Goal: Information Seeking & Learning: Learn about a topic

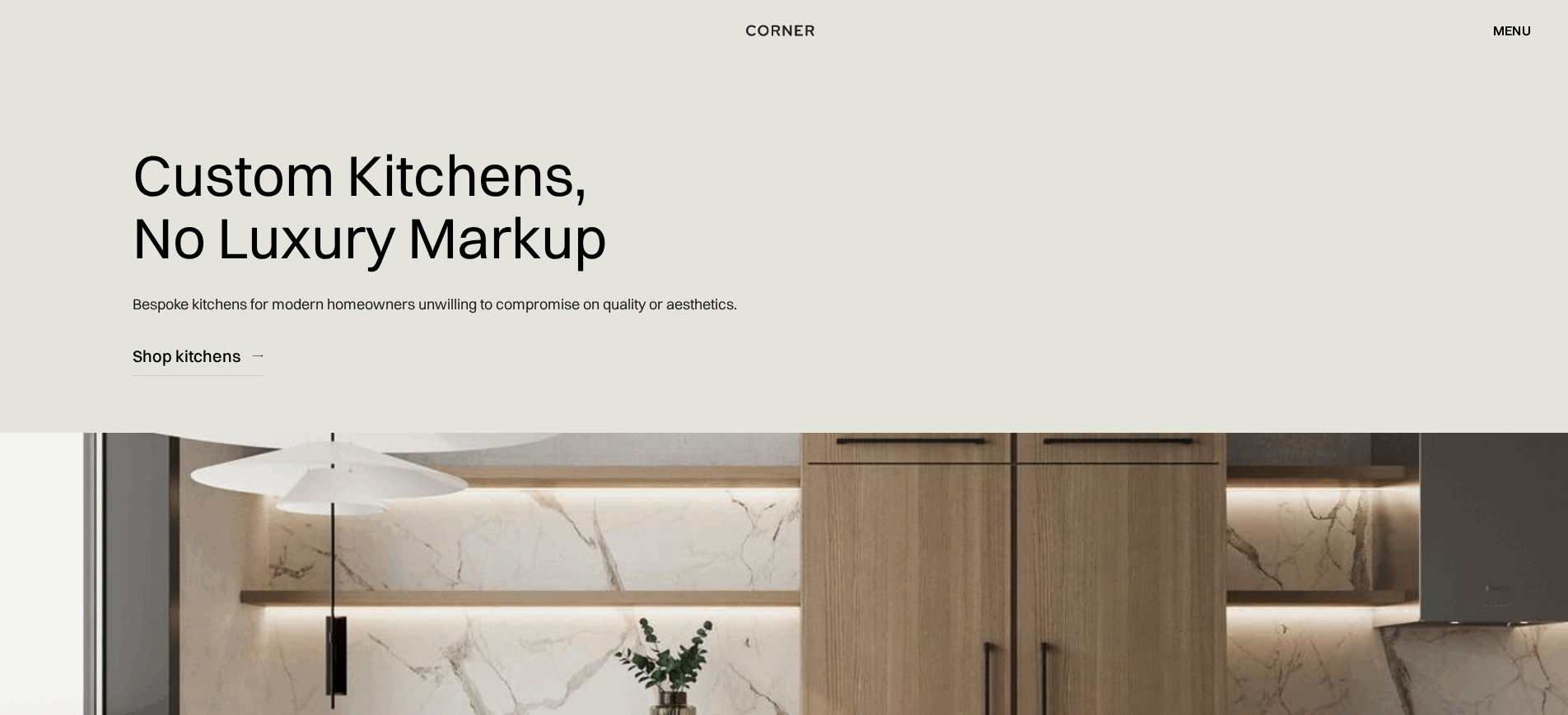
click at [1504, 31] on div "menu" at bounding box center [1512, 31] width 38 height 13
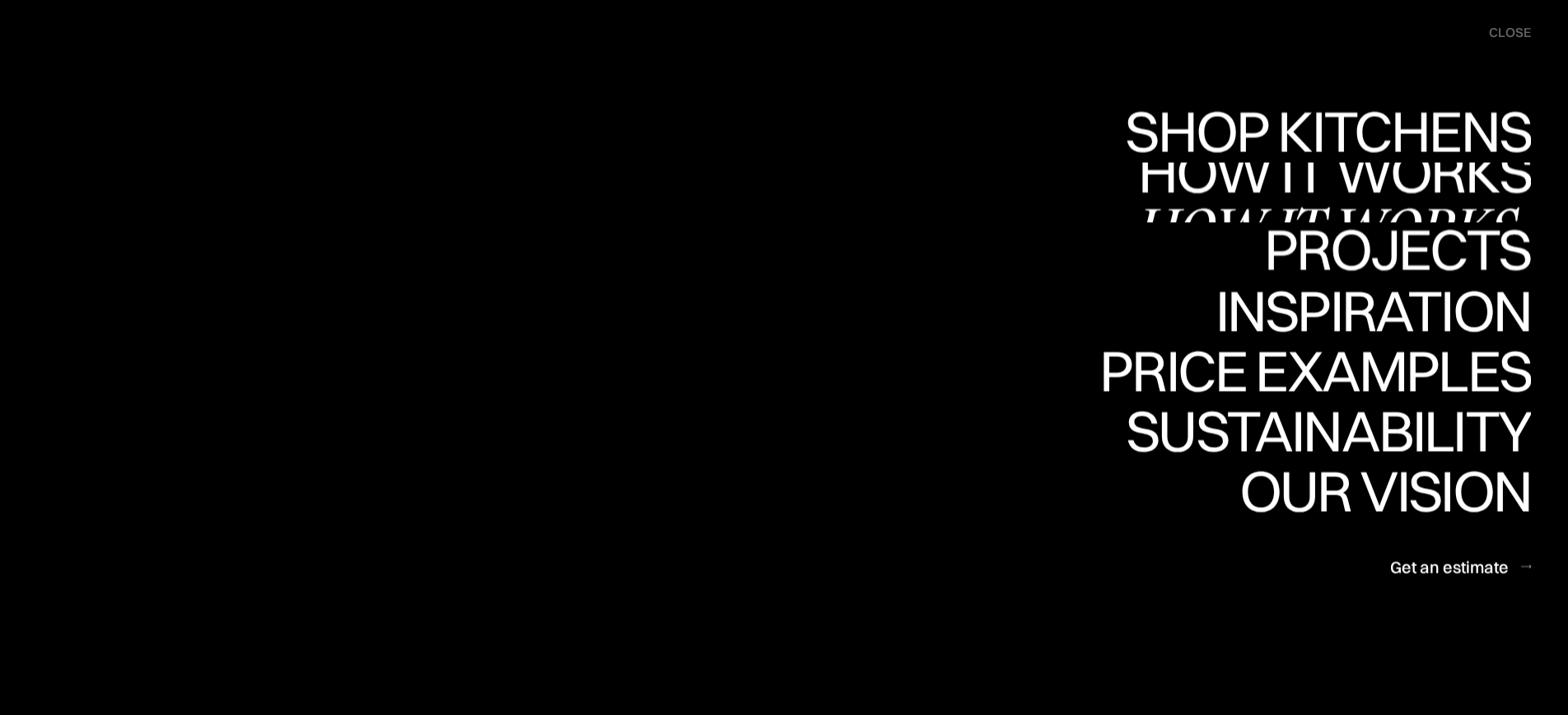
click at [1373, 249] on link "Projects Projects" at bounding box center [1397, 252] width 267 height 60
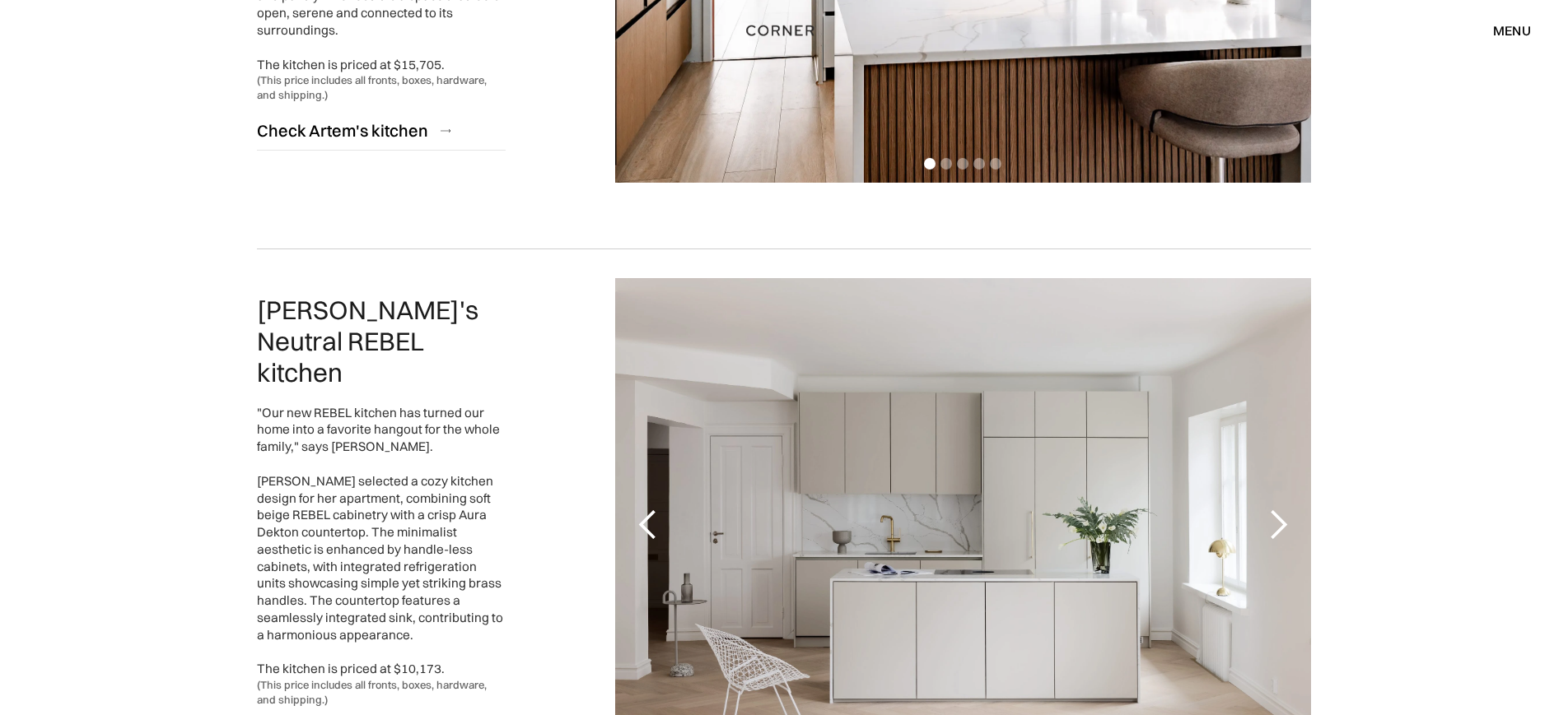
scroll to position [2300, 0]
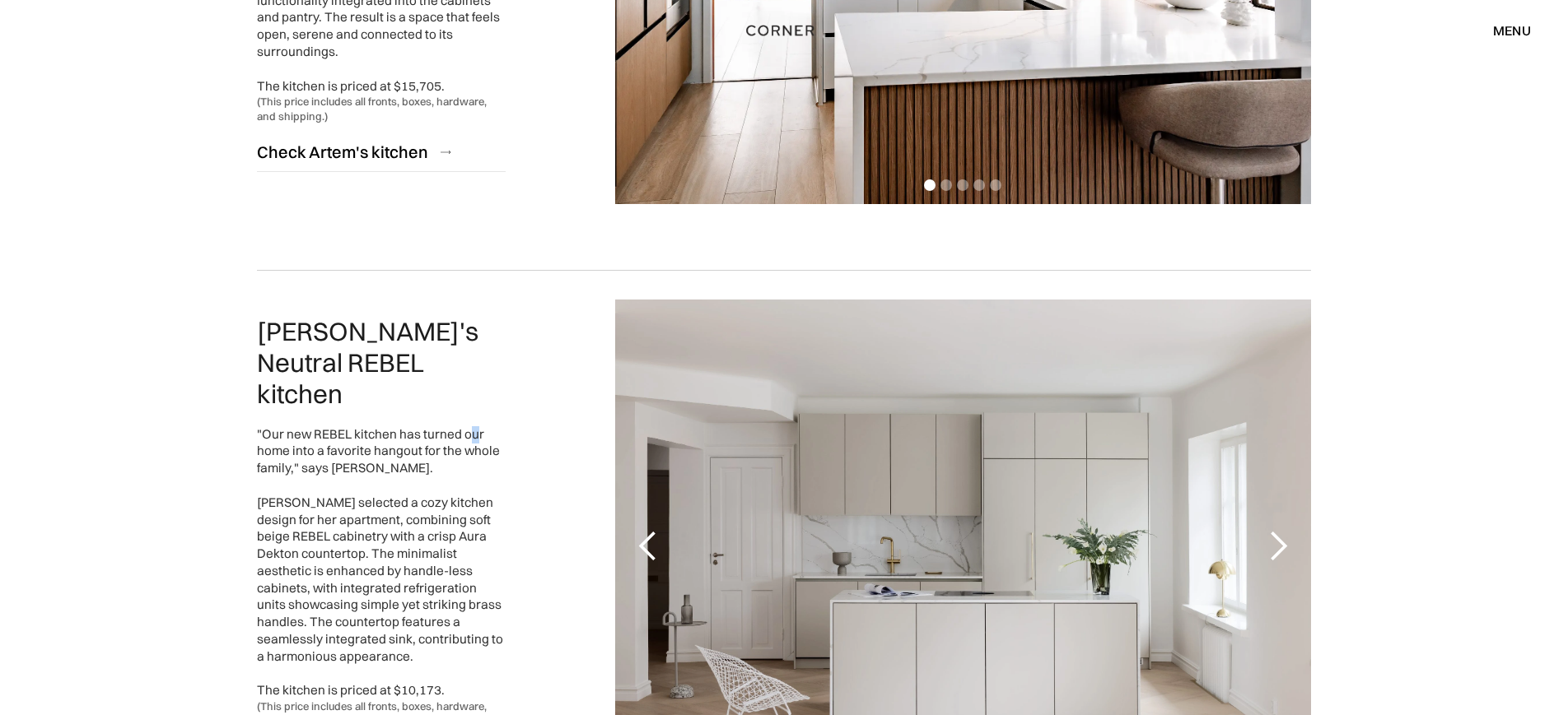
click at [469, 426] on div ""Our new REBEL kitchen has turned our home into a favorite hangout for the whol…" at bounding box center [381, 563] width 249 height 274
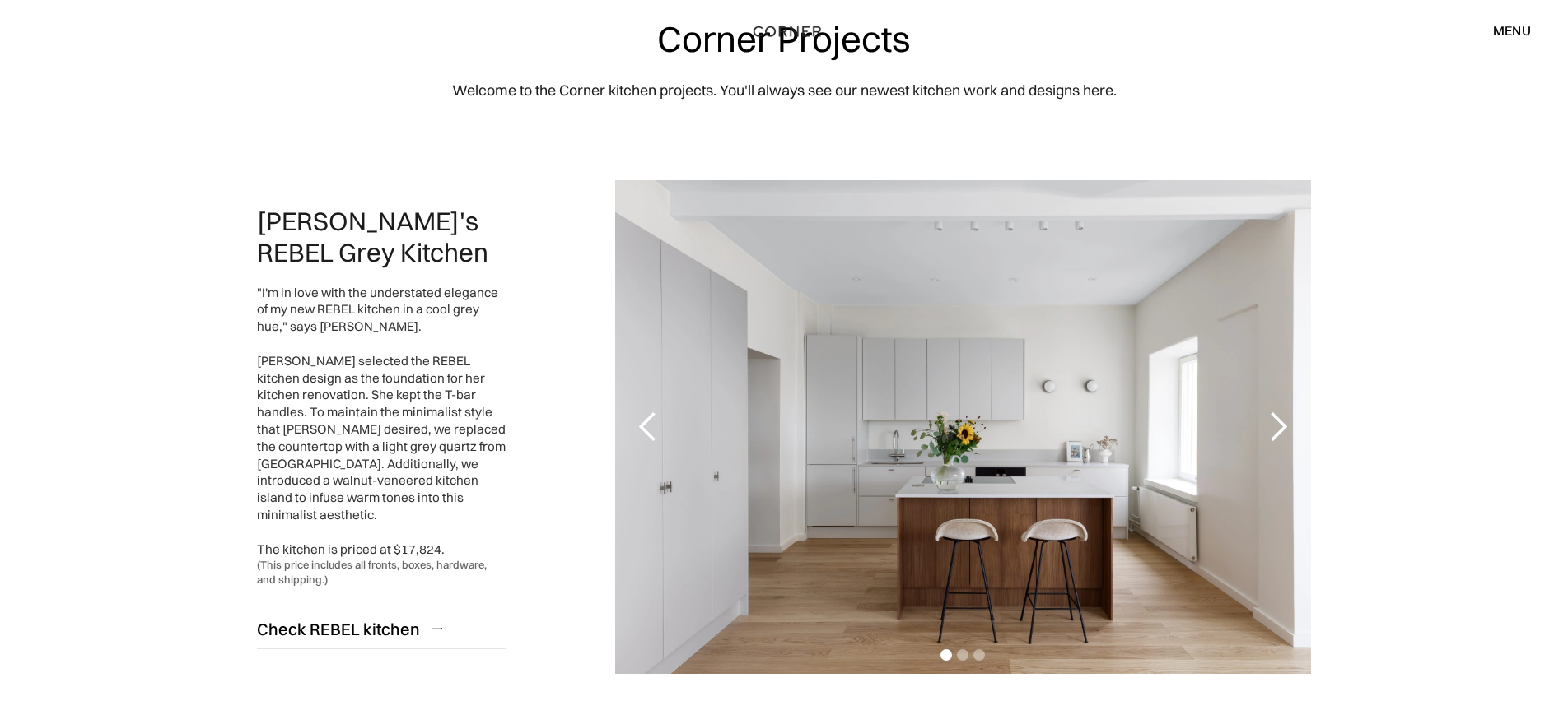
scroll to position [0, 0]
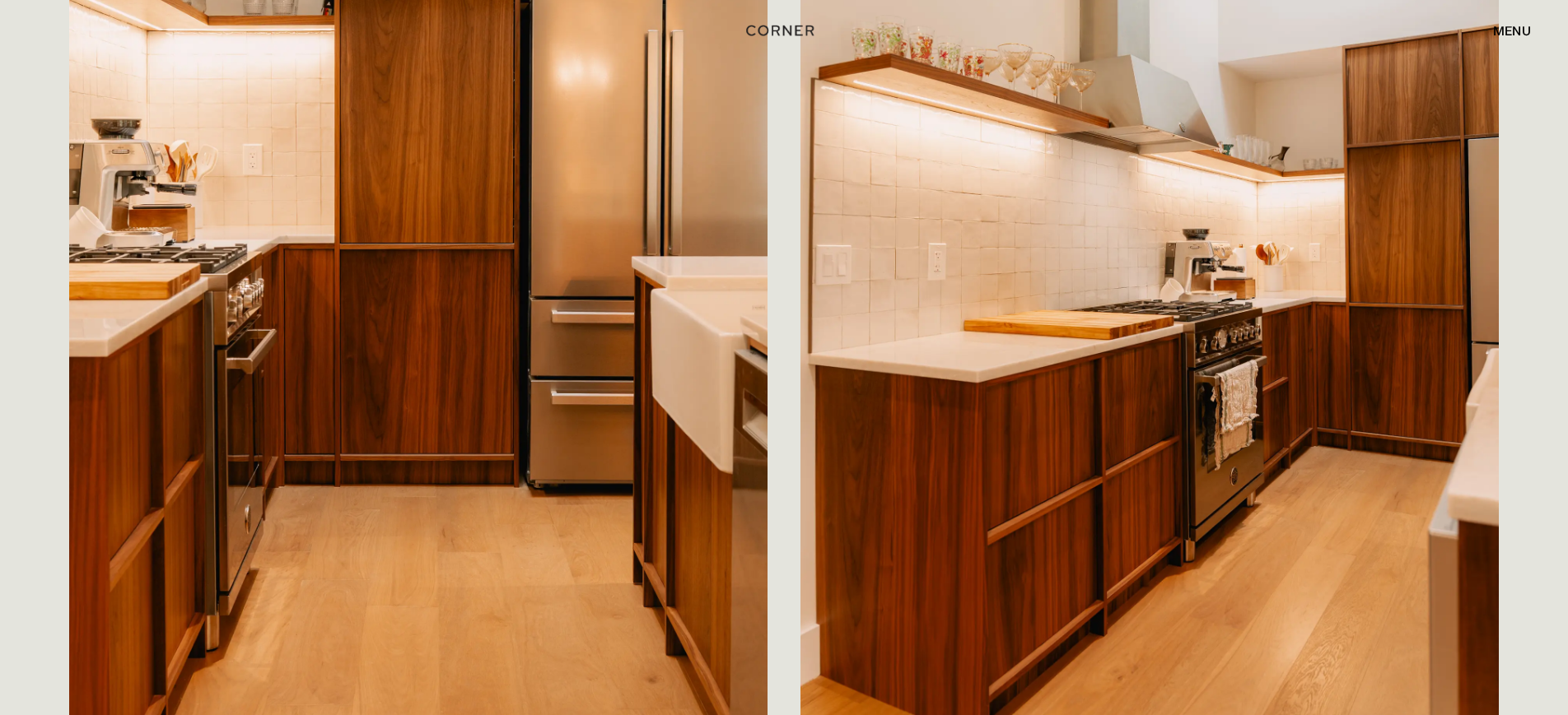
scroll to position [631, 0]
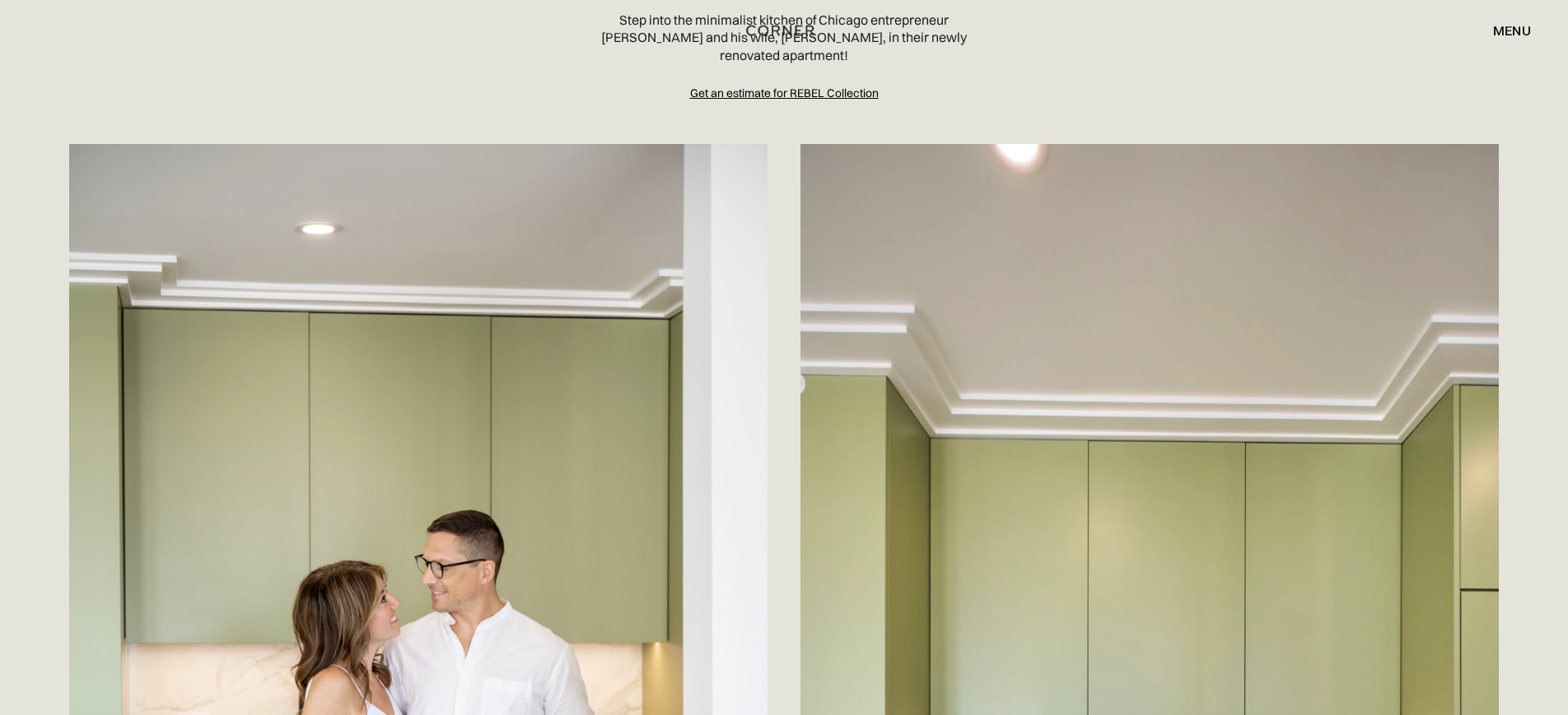
scroll to position [300, 0]
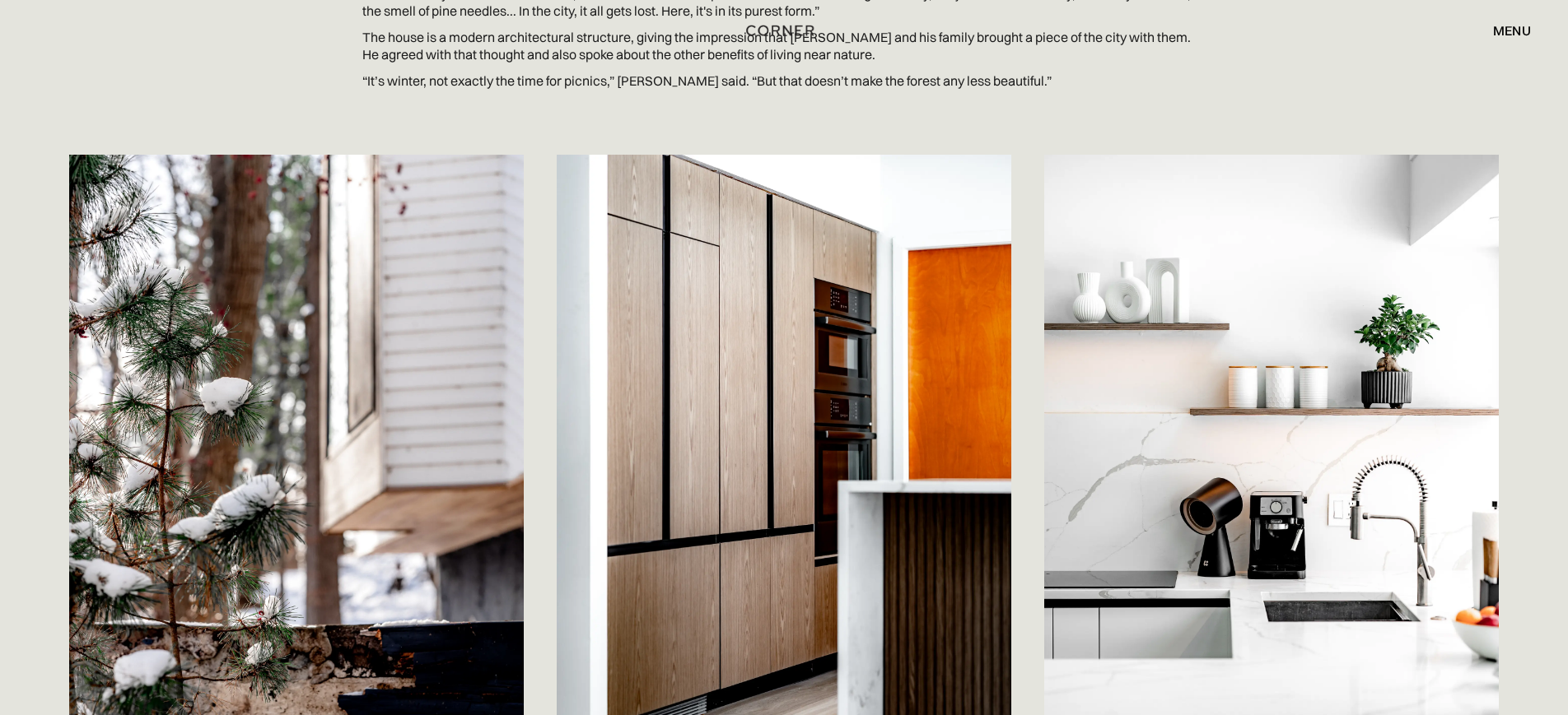
scroll to position [1773, 0]
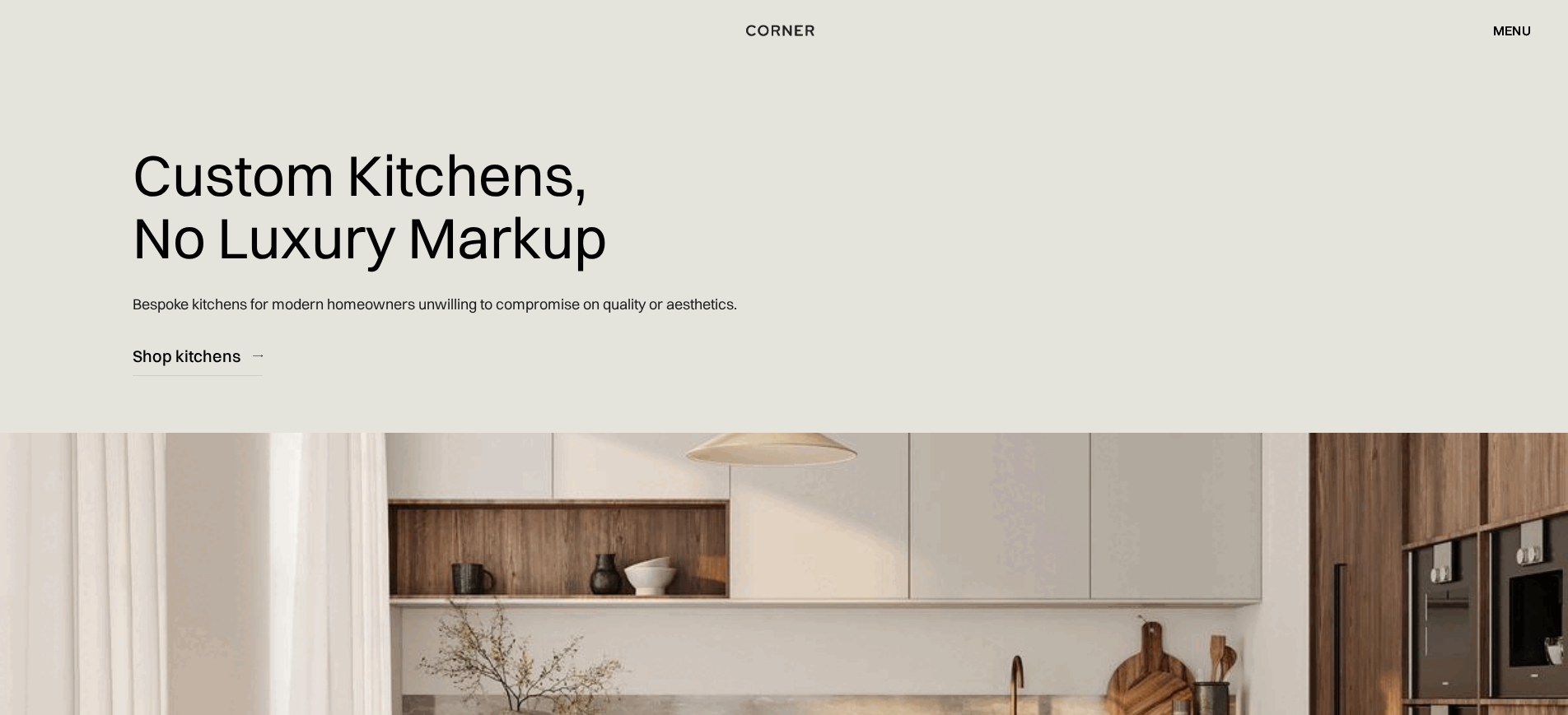
click at [1508, 25] on div "menu" at bounding box center [1512, 31] width 38 height 13
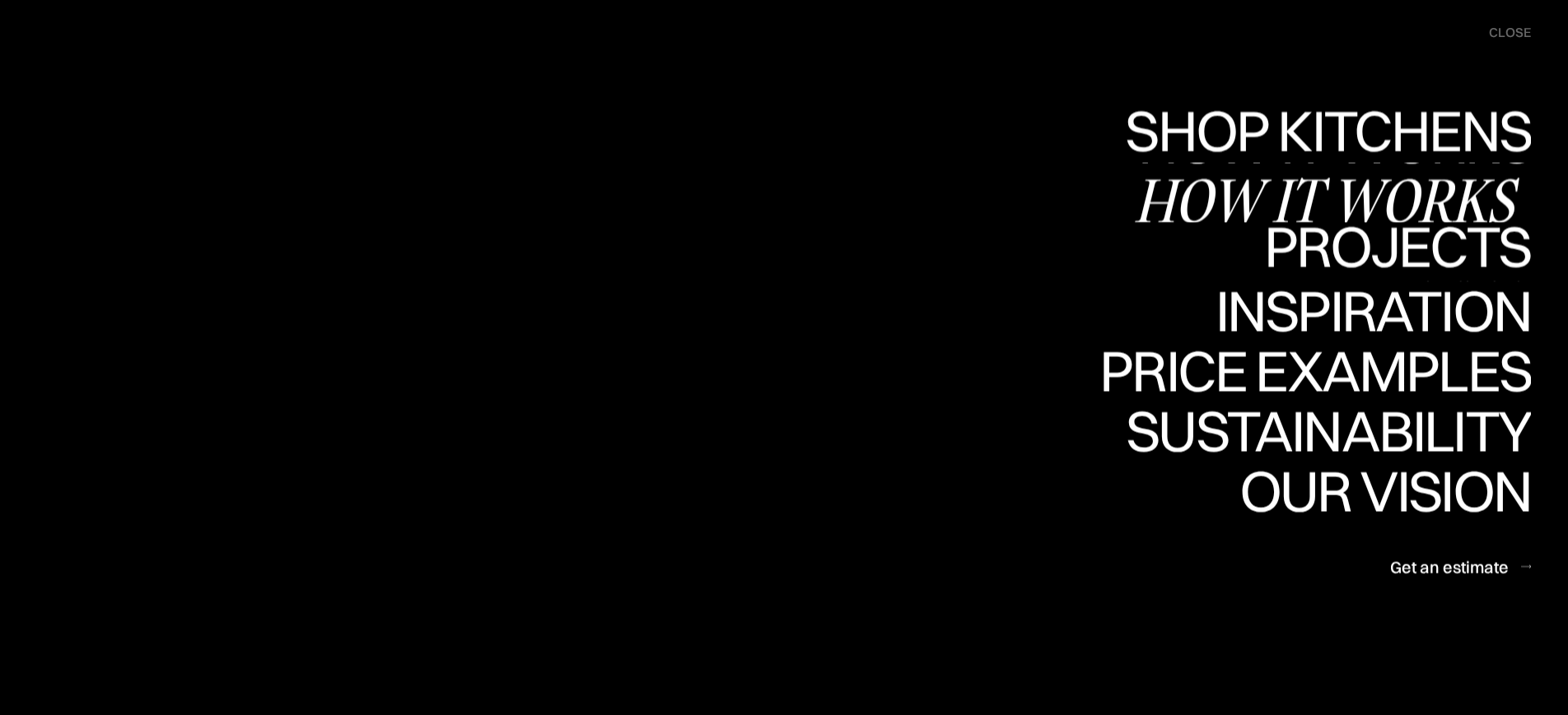
click at [1361, 227] on div "Projects" at bounding box center [1397, 246] width 267 height 58
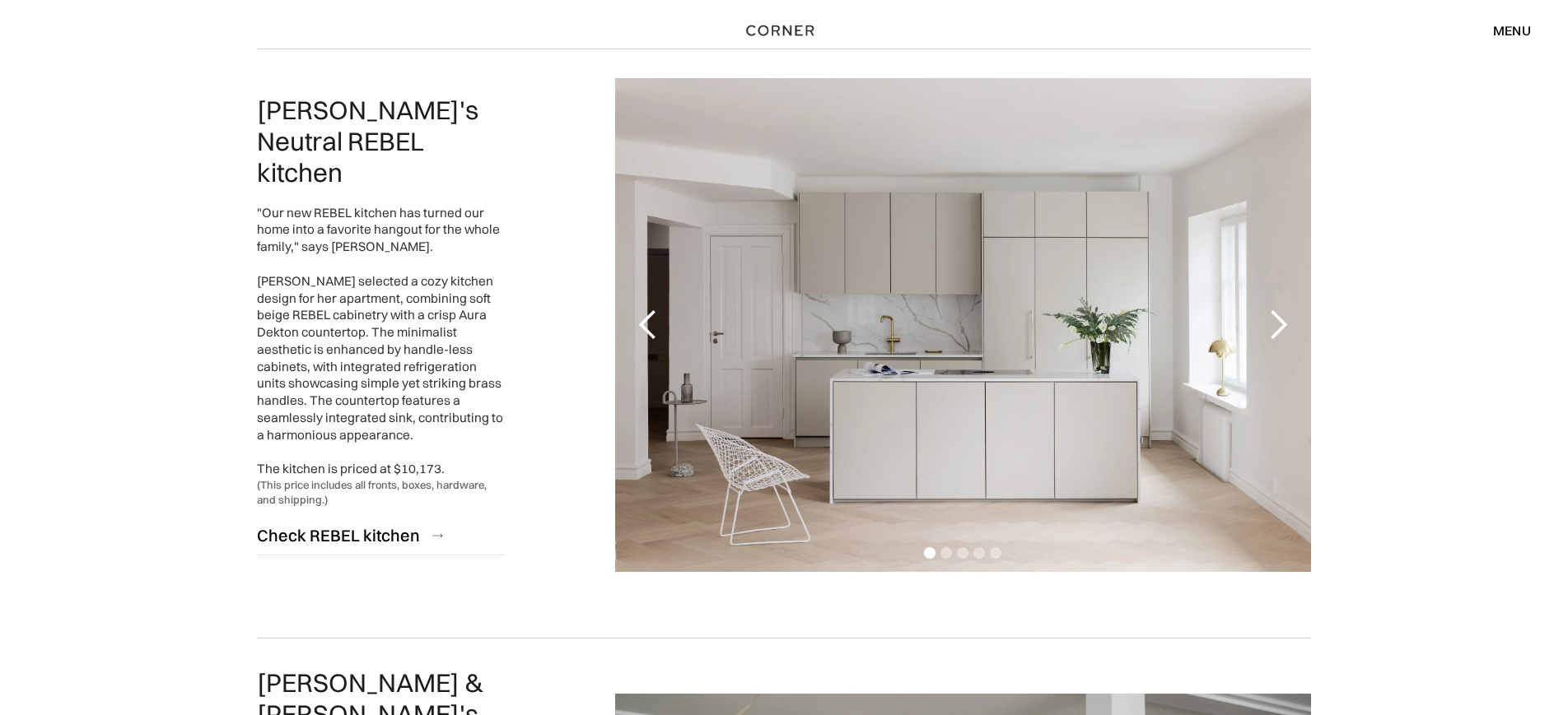
scroll to position [2440, 0]
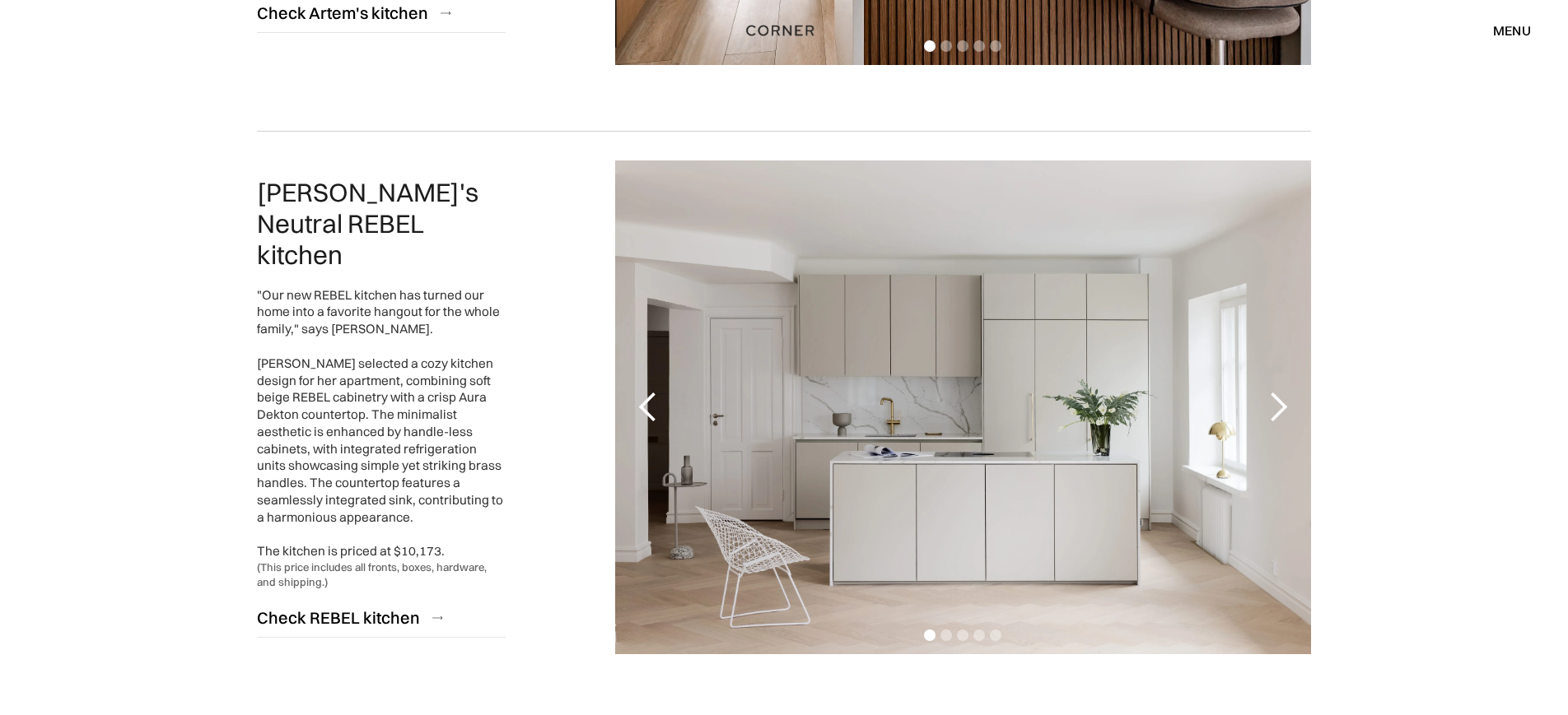
click at [1278, 402] on div "next slide" at bounding box center [1278, 408] width 33 height 33
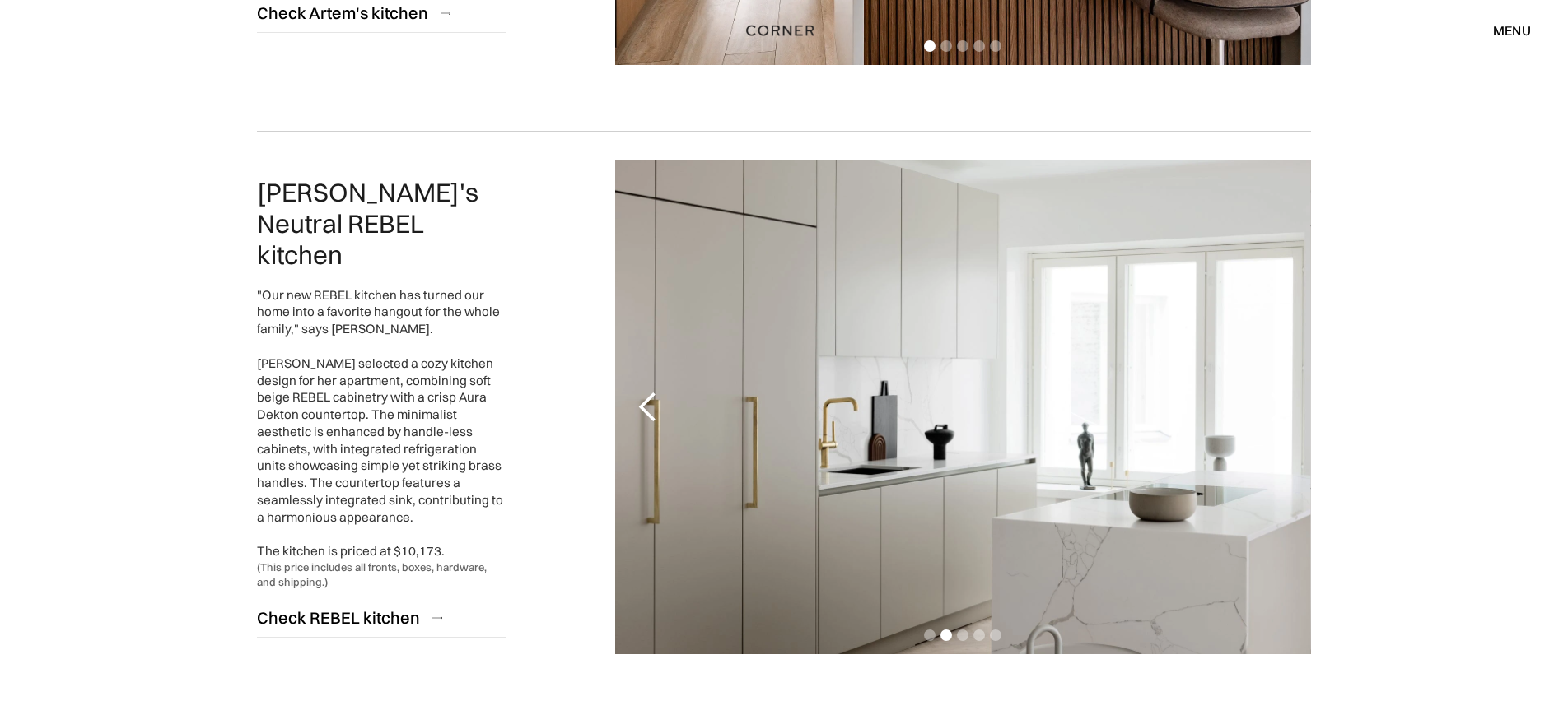
click at [1279, 402] on div "next slide" at bounding box center [1278, 408] width 33 height 33
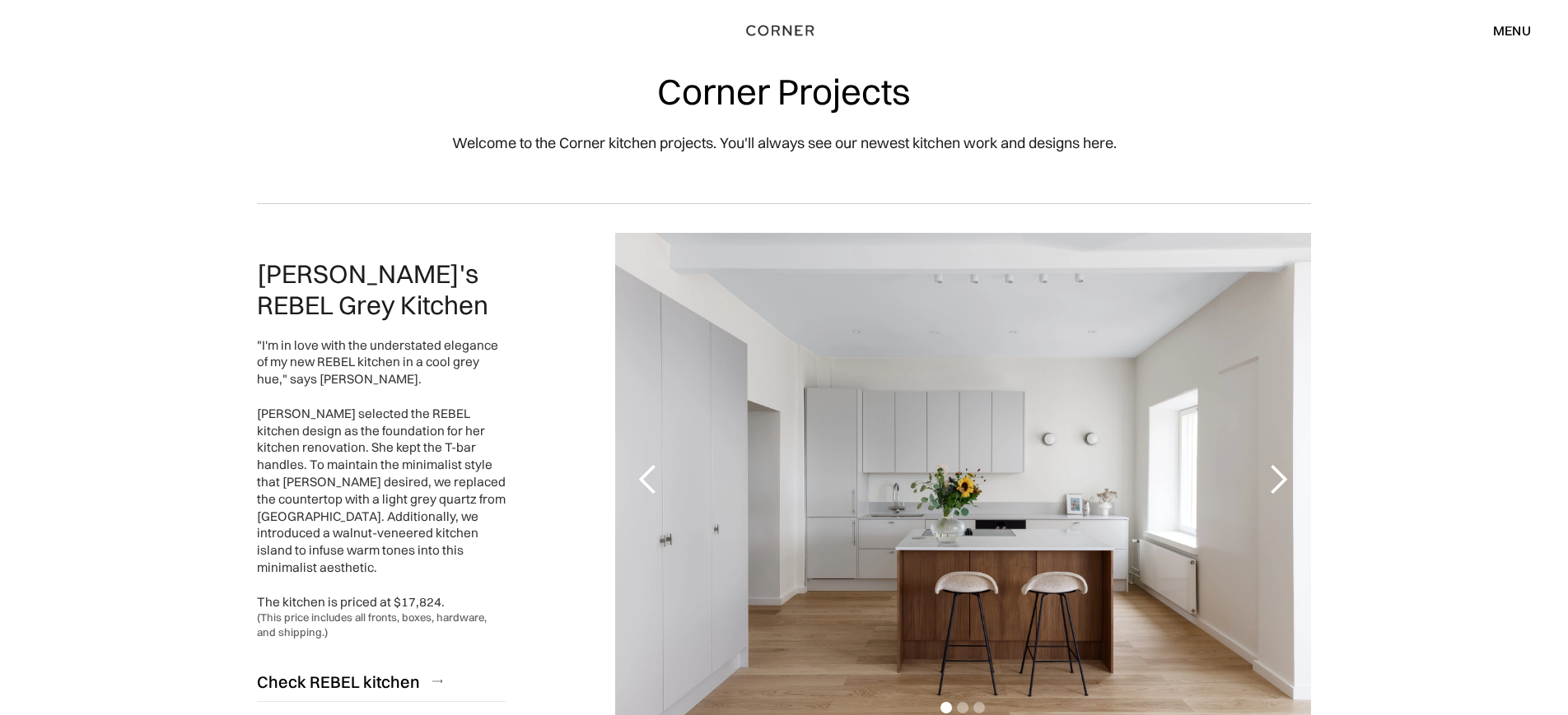
scroll to position [0, 0]
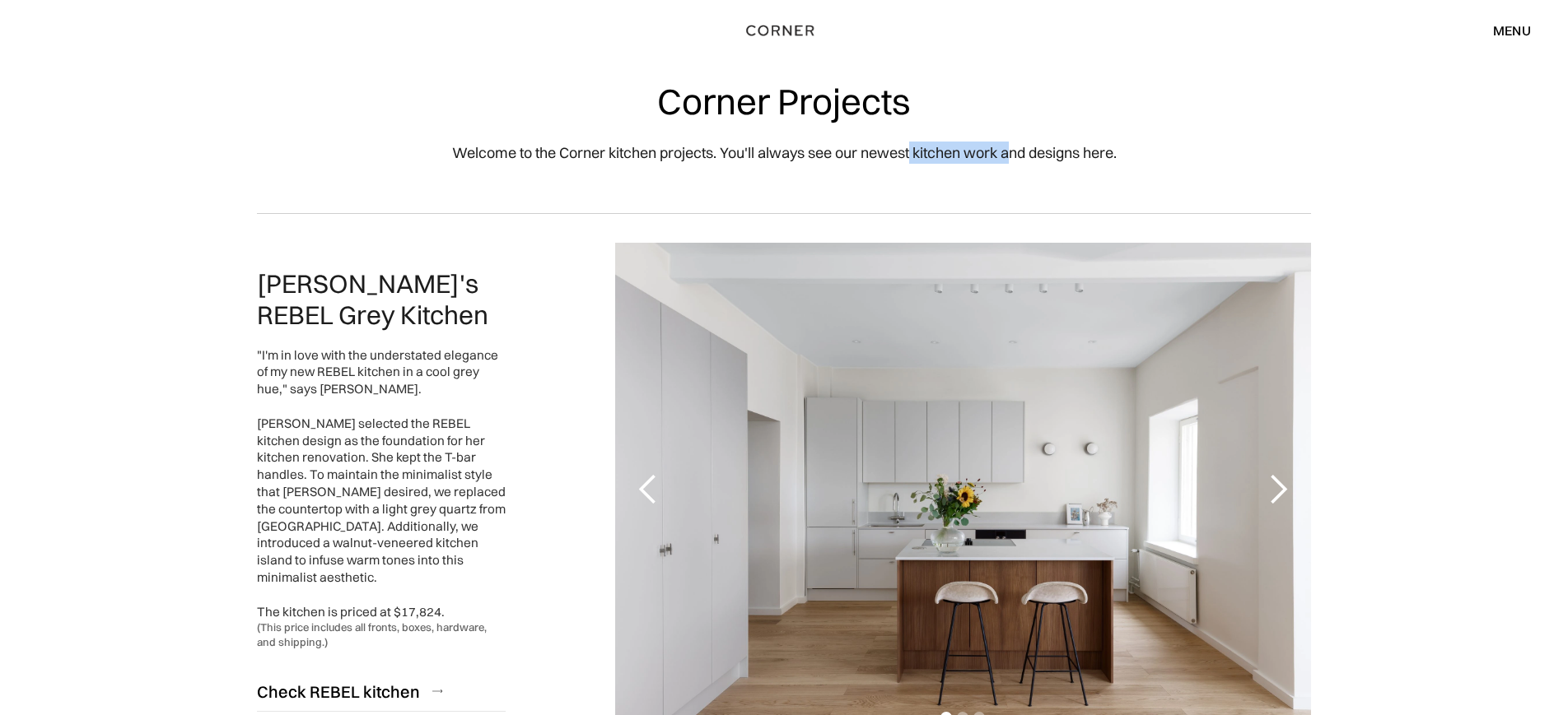
drag, startPoint x: 909, startPoint y: 167, endPoint x: 1014, endPoint y: 172, distance: 105.1
click at [1010, 155] on p "Welcome to the Corner kitchen projects. You'll always see our newest kitchen wo…" at bounding box center [784, 152] width 665 height 22
click at [1014, 173] on div "Corner Projects Welcome to the Corner kitchen projects. You'll always see our n…" at bounding box center [784, 107] width 988 height 213
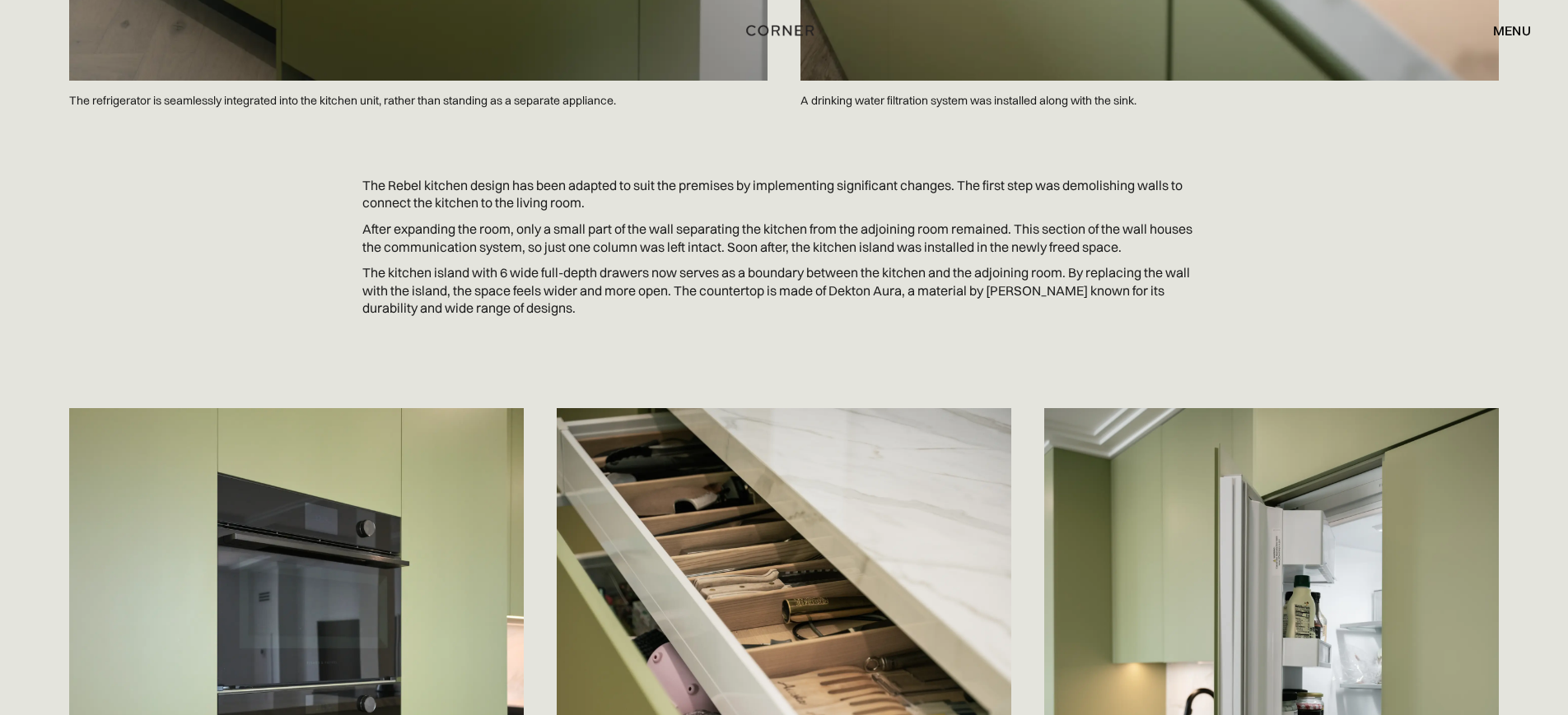
scroll to position [3639, 0]
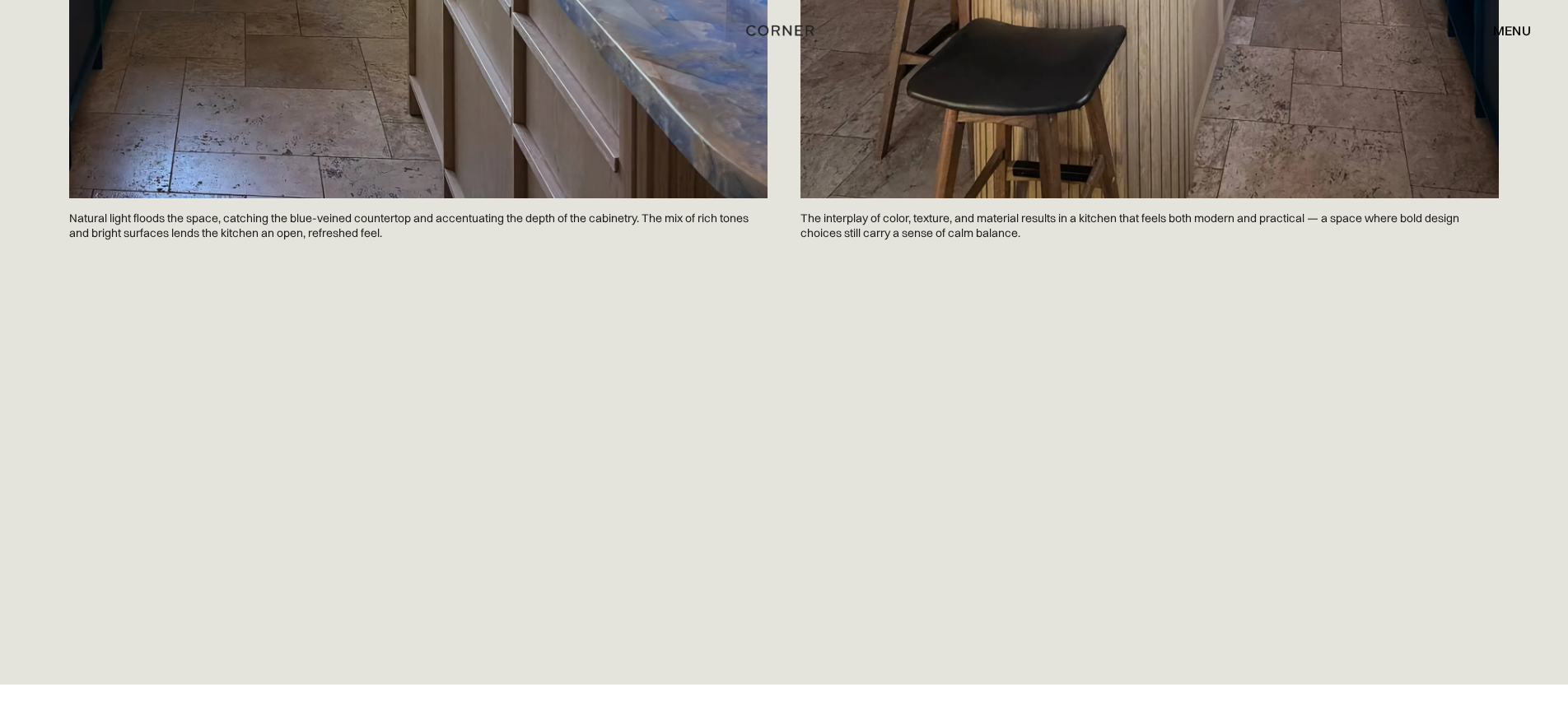
scroll to position [3376, 0]
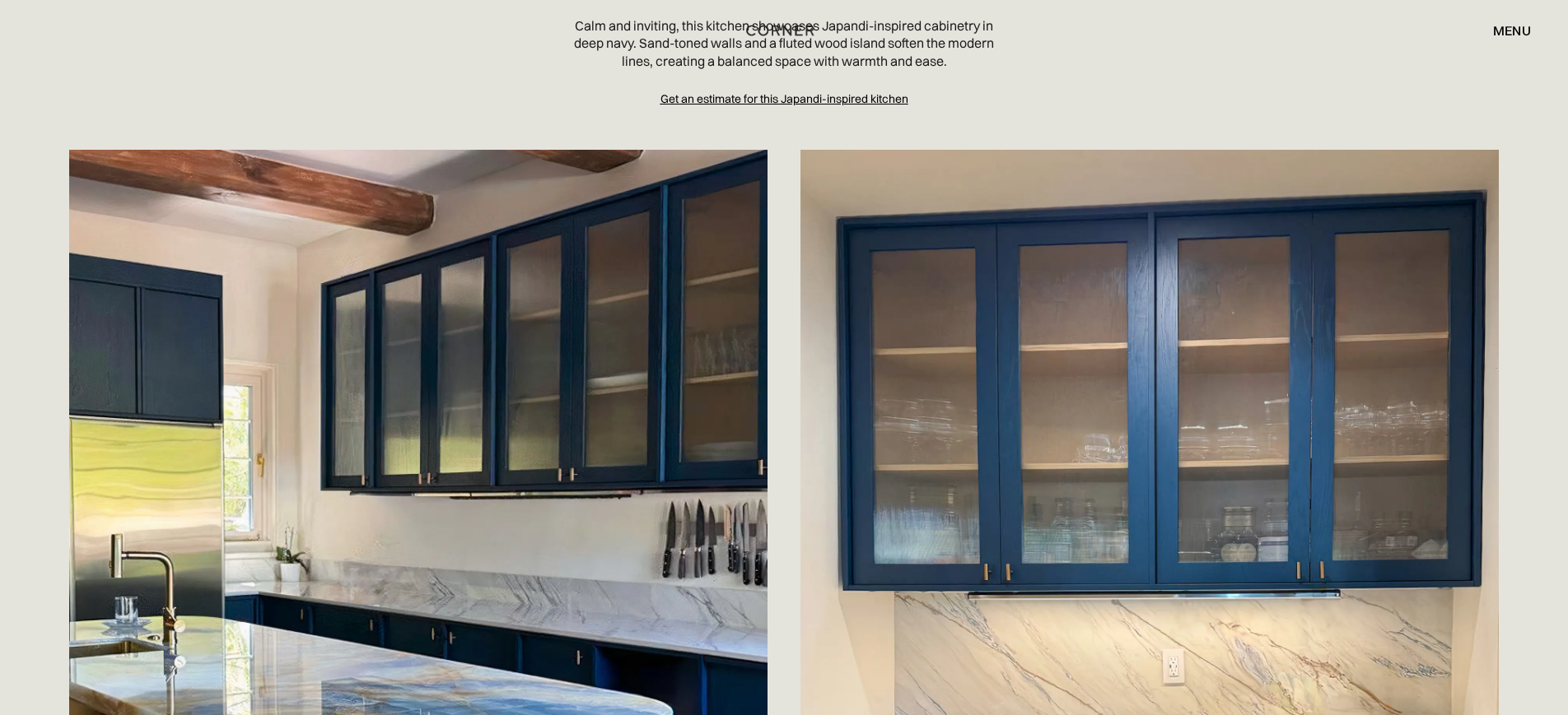
scroll to position [414, 0]
